Goal: Transaction & Acquisition: Purchase product/service

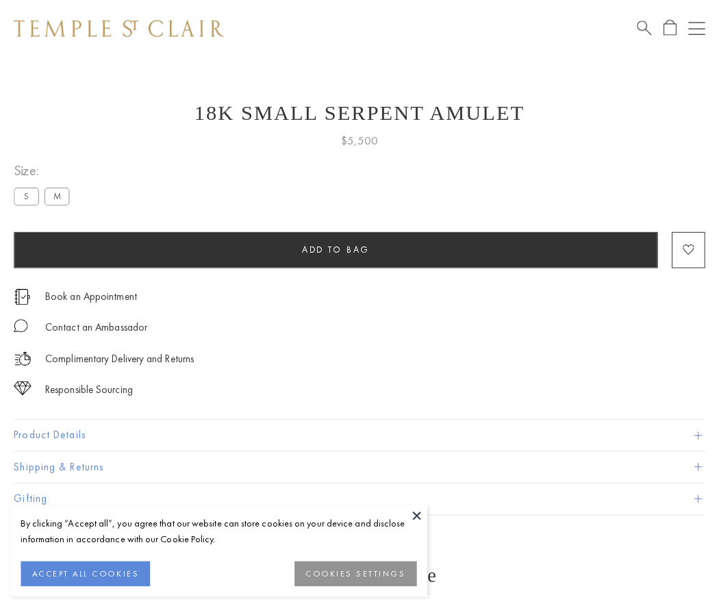
scroll to position [55, 0]
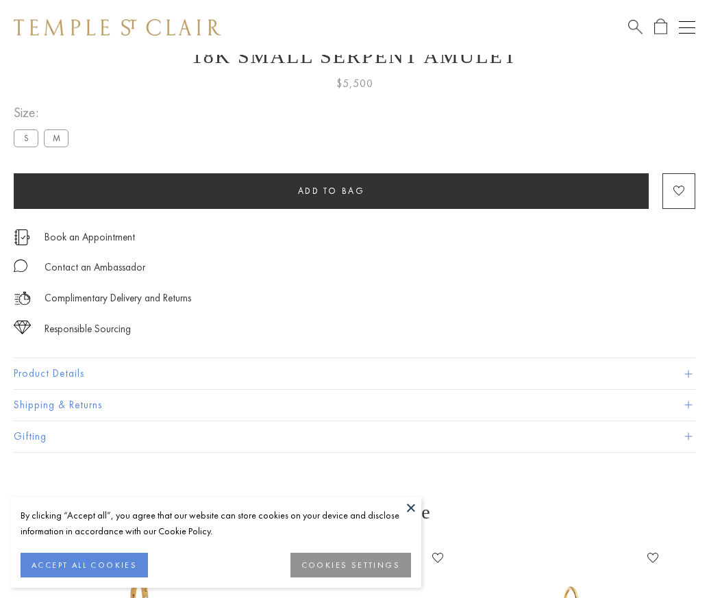
click at [331, 190] on span "Add to bag" at bounding box center [331, 191] width 67 height 12
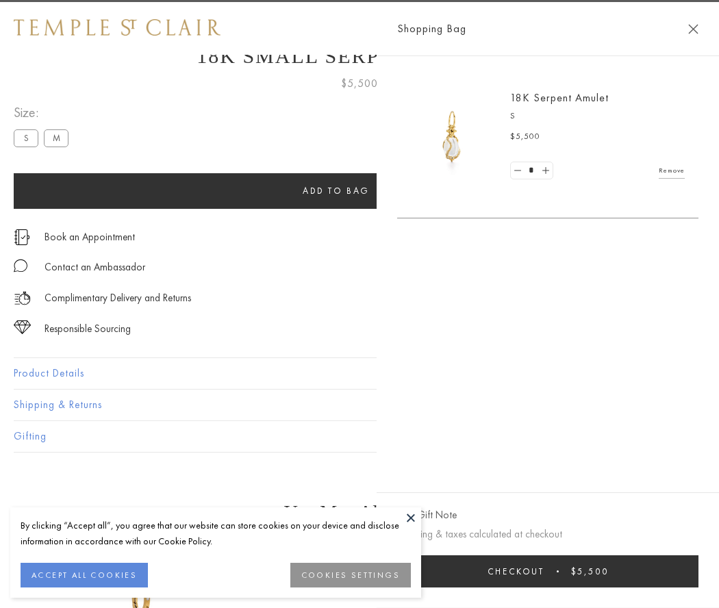
click at [544, 571] on span "Checkout" at bounding box center [515, 572] width 57 height 12
